Goal: Navigation & Orientation: Find specific page/section

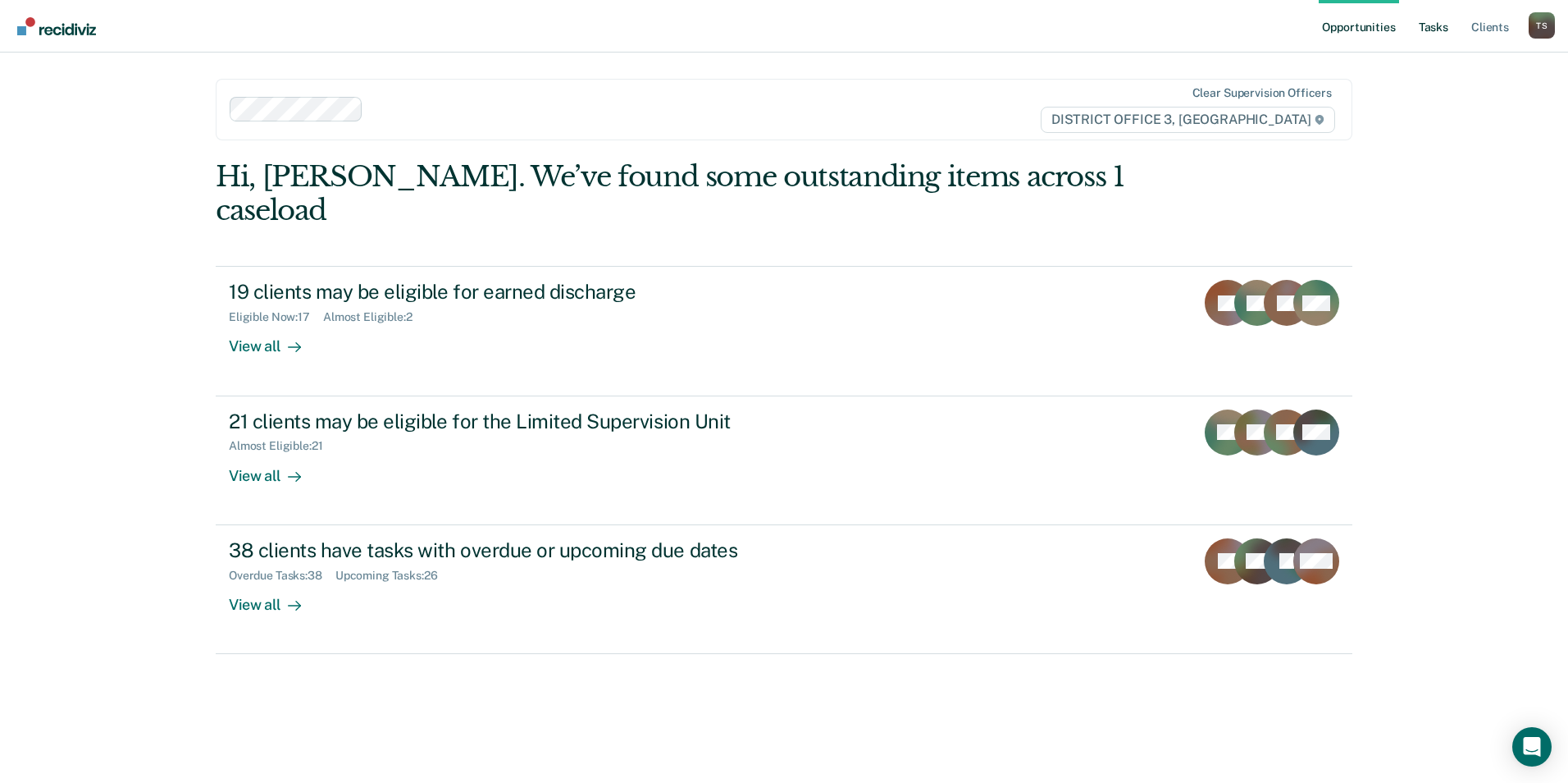
click at [1429, 30] on link "Tasks" at bounding box center [1433, 26] width 36 height 52
